Goal: Transaction & Acquisition: Purchase product/service

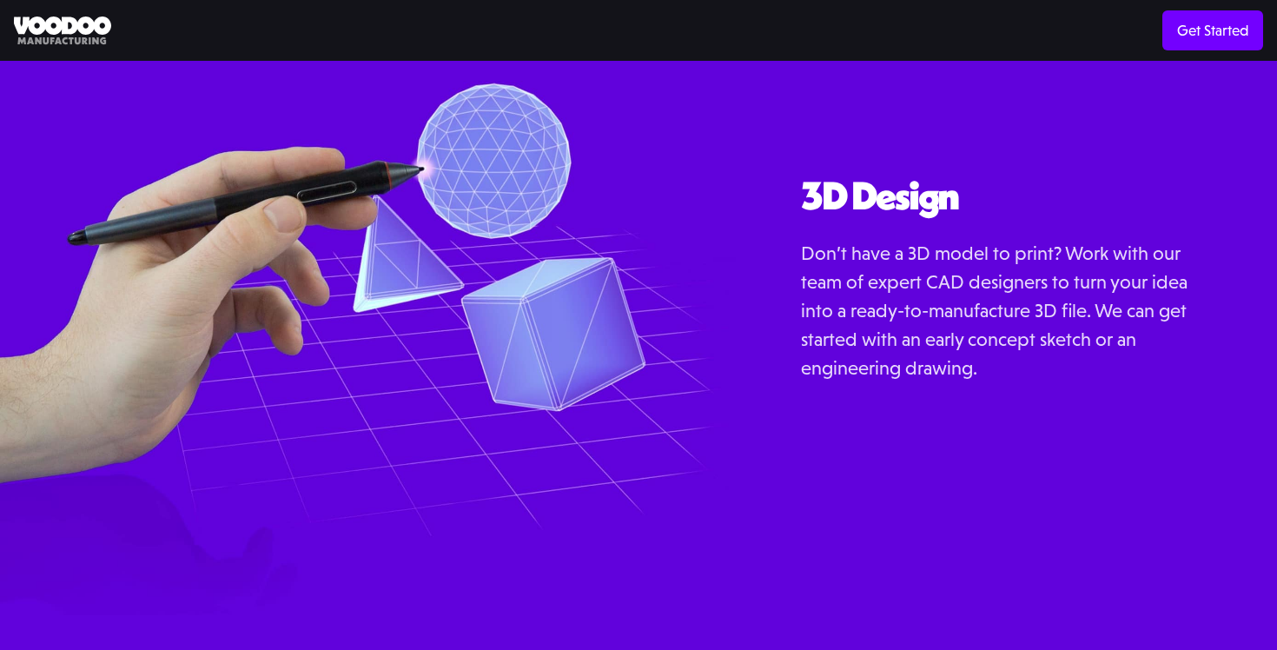
scroll to position [1927, 0]
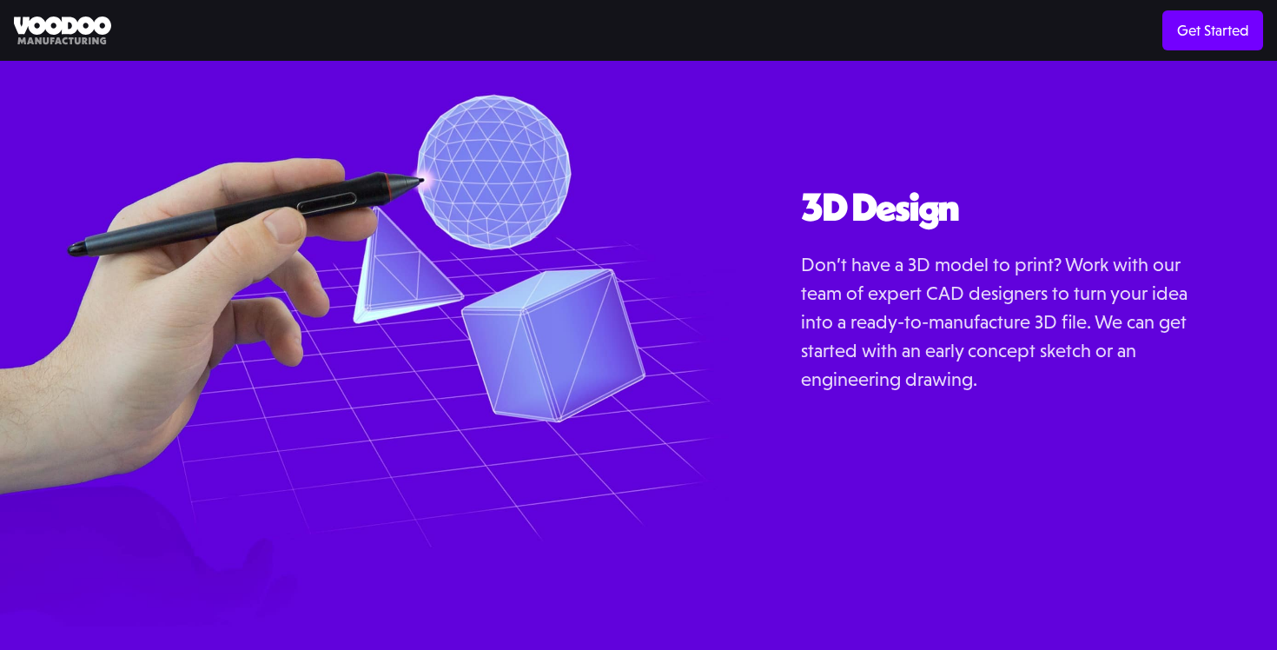
click at [948, 294] on p "Don’t have a 3D model to print? Work with our team of expert CAD designers to t…" at bounding box center [1001, 321] width 400 height 143
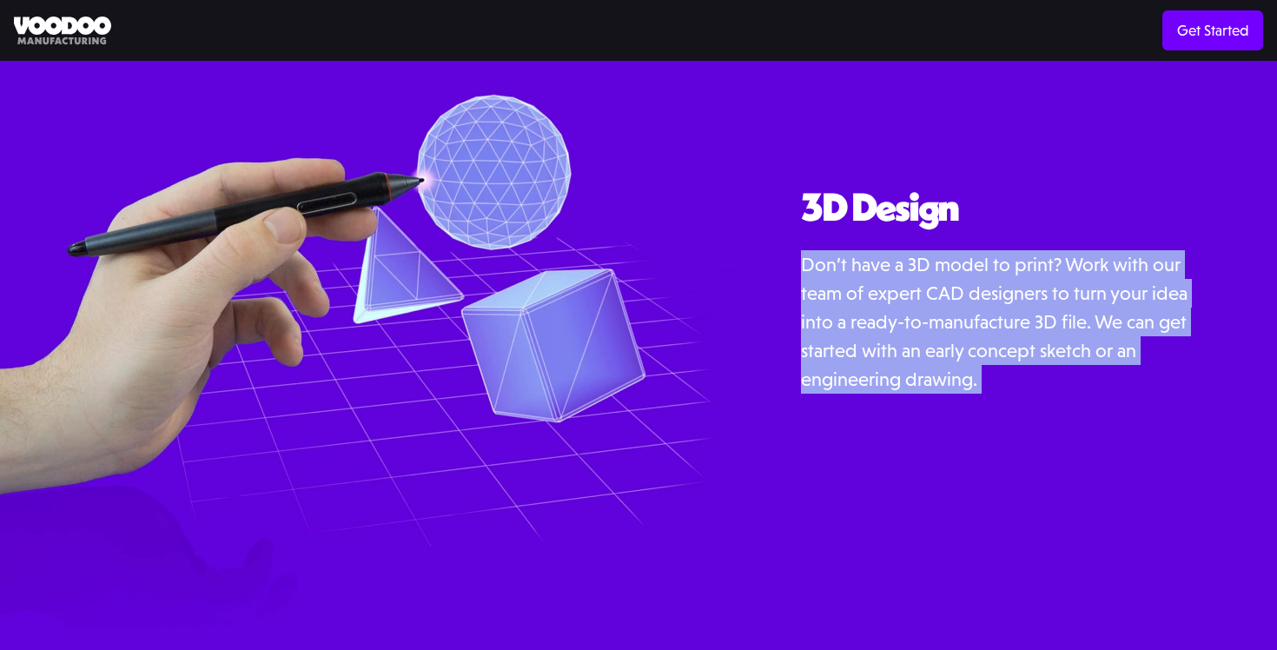
click at [948, 294] on p "Don’t have a 3D model to print? Work with our team of expert CAD designers to t…" at bounding box center [1001, 321] width 400 height 143
click at [927, 294] on p "Don’t have a 3D model to print? Work with our team of expert CAD designers to t…" at bounding box center [1001, 321] width 400 height 143
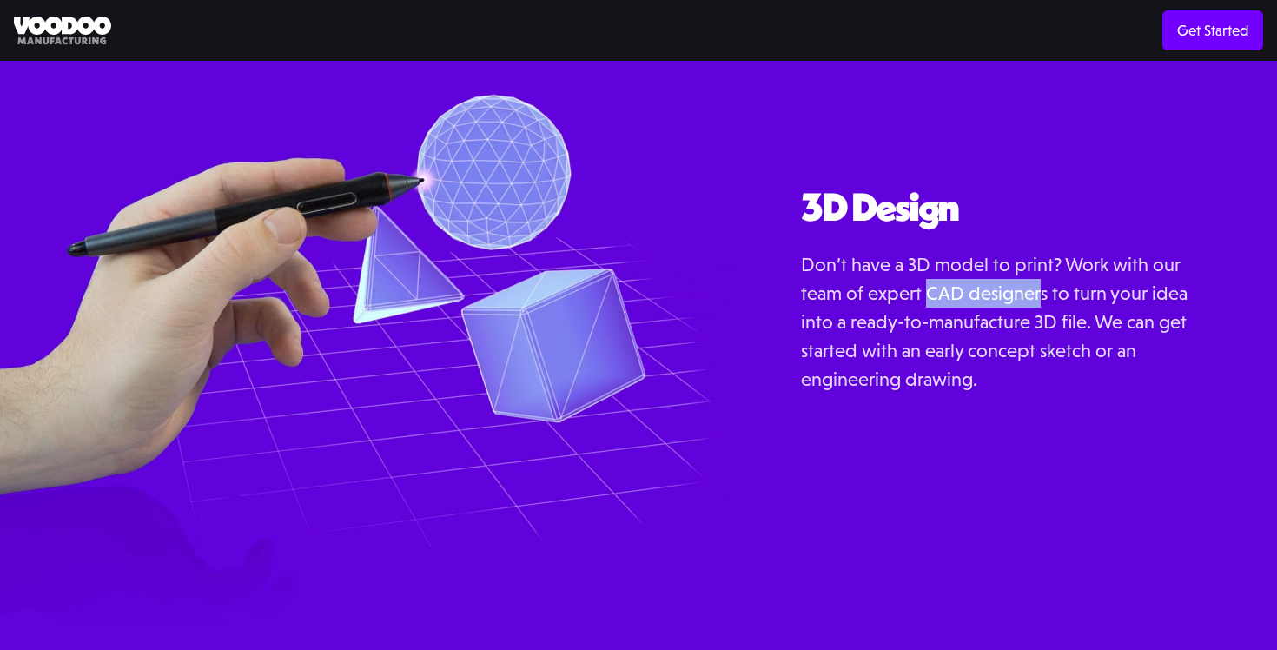
drag, startPoint x: 927, startPoint y: 294, endPoint x: 1043, endPoint y: 293, distance: 116.4
click at [1043, 293] on p "Don’t have a 3D model to print? Work with our team of expert CAD designers to t…" at bounding box center [1001, 321] width 400 height 143
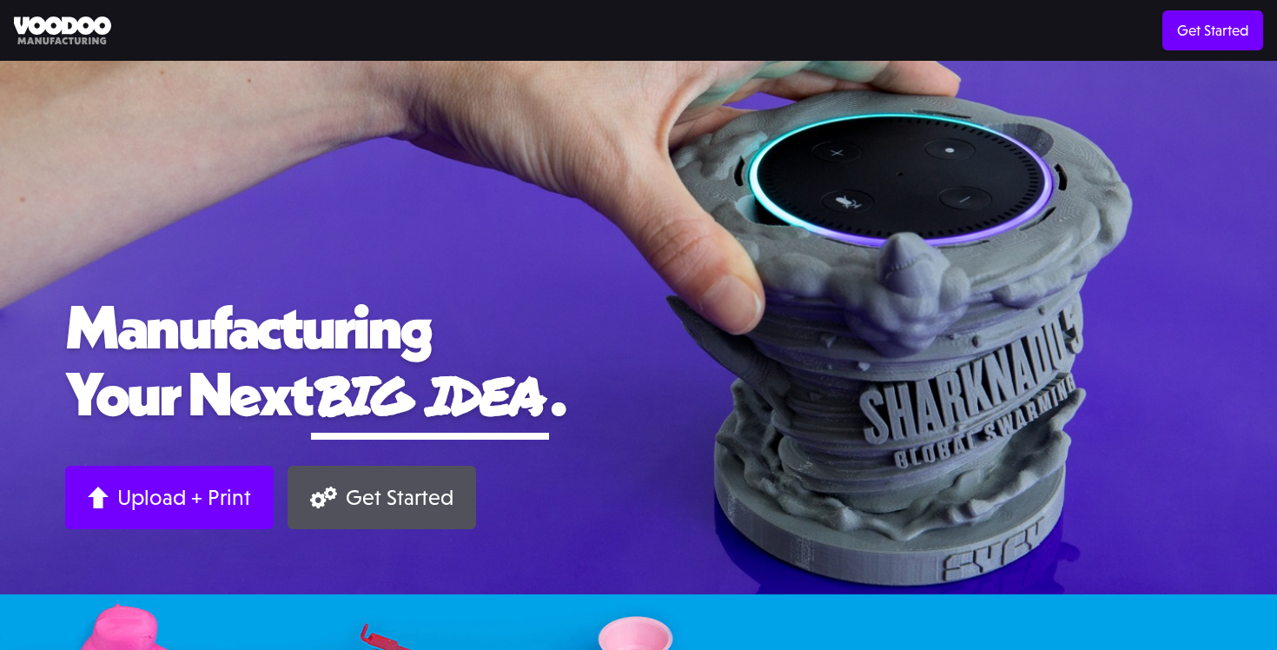
scroll to position [109, 0]
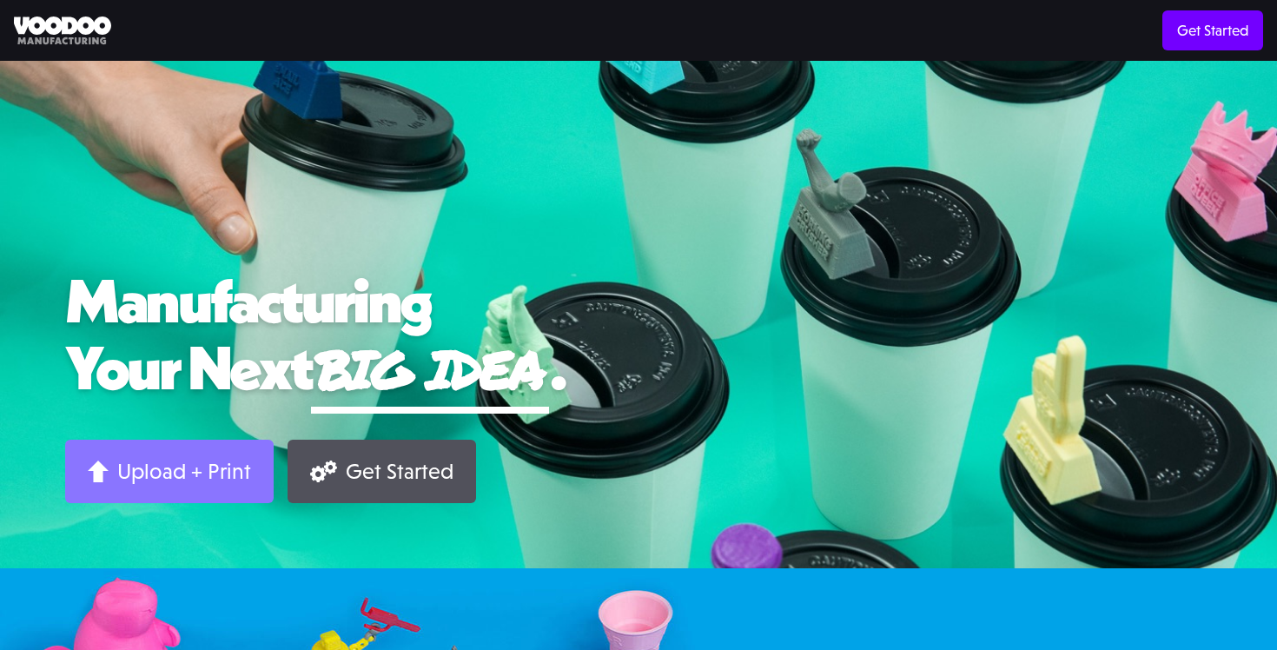
click at [189, 461] on div "Upload + Print" at bounding box center [184, 471] width 134 height 27
